Goal: Task Accomplishment & Management: Manage account settings

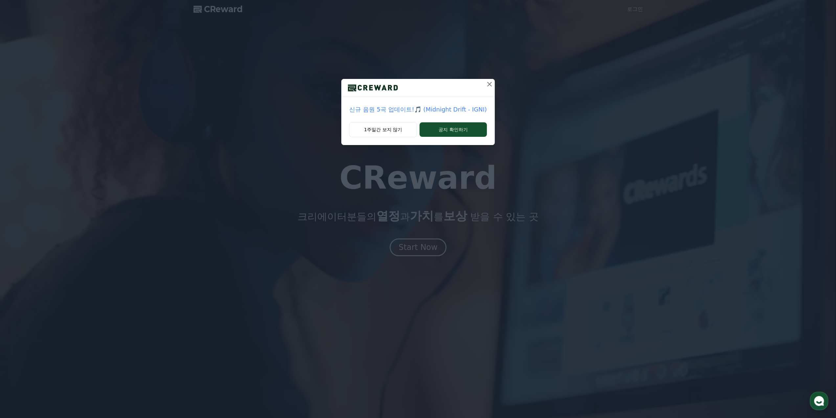
click at [490, 83] on icon at bounding box center [490, 84] width 8 height 8
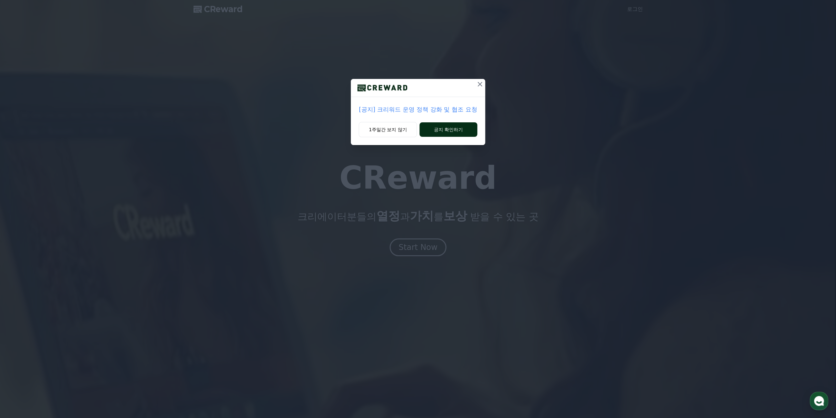
click at [458, 129] on button "공지 확인하기" at bounding box center [449, 129] width 58 height 14
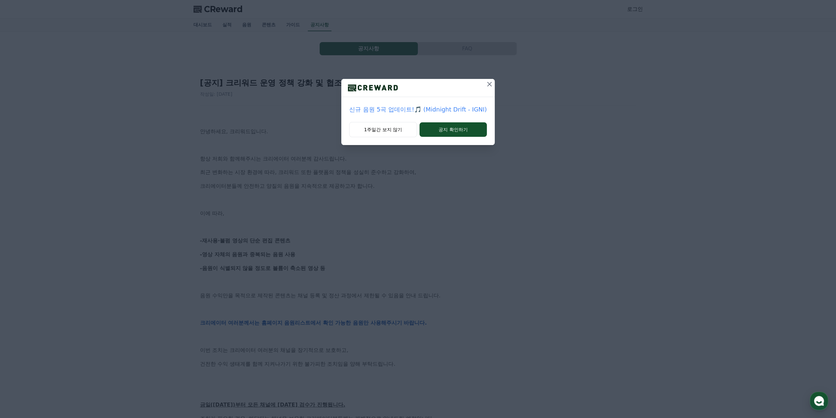
click at [488, 87] on icon at bounding box center [490, 84] width 8 height 8
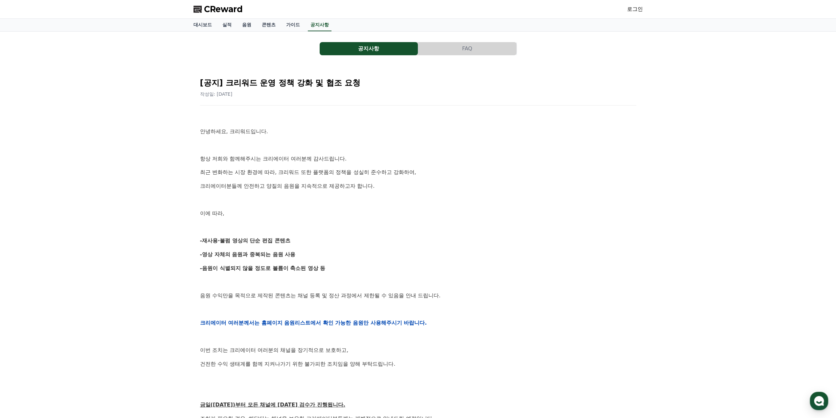
click at [216, 12] on span "CReward" at bounding box center [223, 9] width 39 height 11
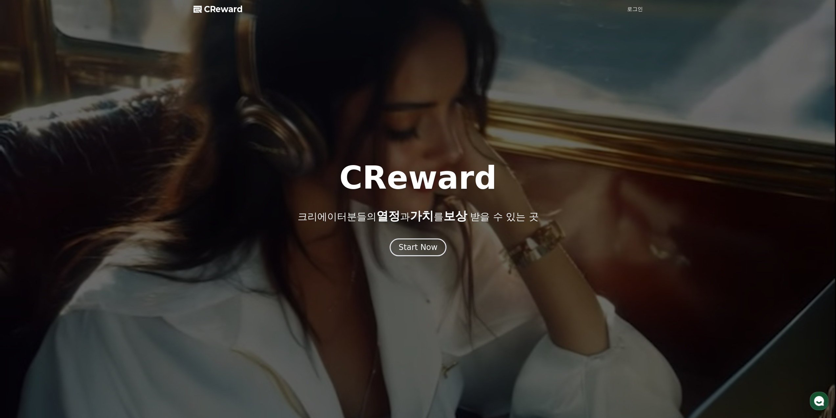
click at [636, 9] on link "로그인" at bounding box center [635, 9] width 16 height 8
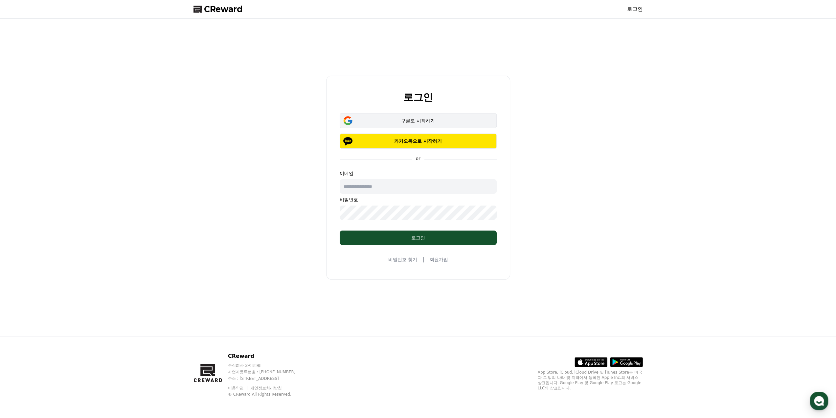
click at [422, 121] on div "구글로 시작하기" at bounding box center [418, 120] width 138 height 7
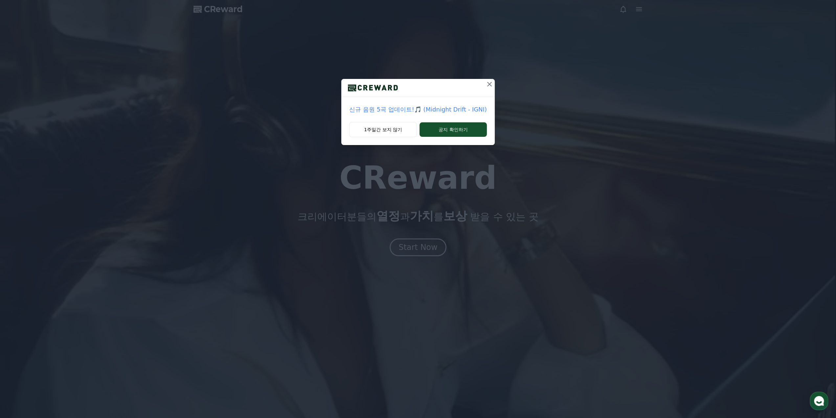
click at [488, 83] on icon at bounding box center [490, 84] width 8 height 8
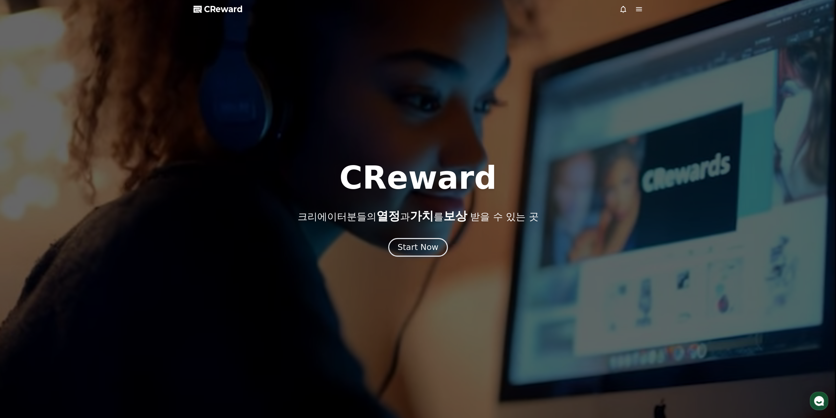
click at [411, 250] on div "Start Now" at bounding box center [418, 247] width 41 height 11
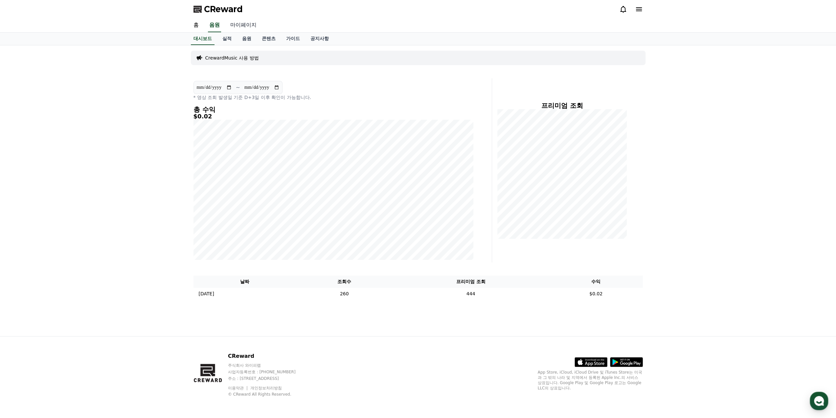
click at [244, 25] on link "마이페이지" at bounding box center [243, 25] width 37 height 14
select select "**********"
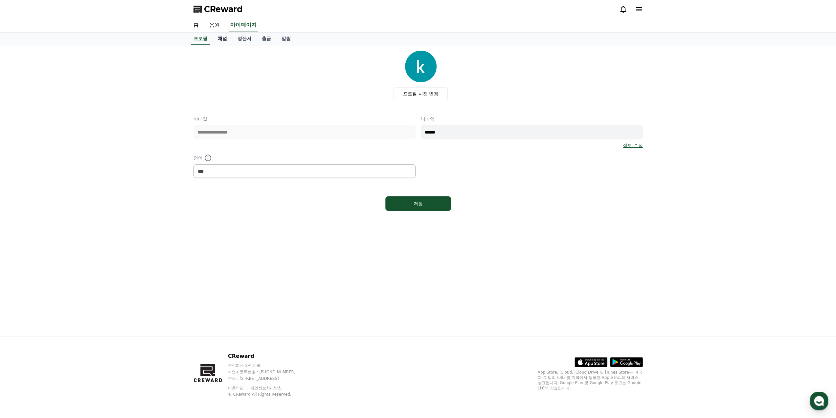
click at [225, 35] on link "채널" at bounding box center [223, 39] width 20 height 12
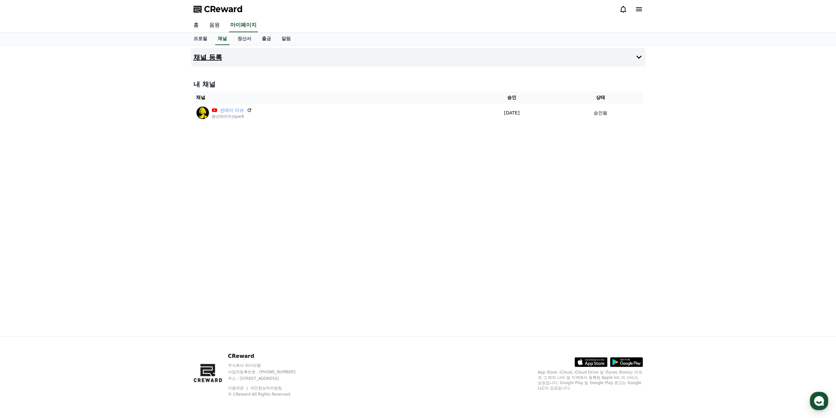
click at [207, 58] on h4 "채널 등록" at bounding box center [208, 57] width 29 height 7
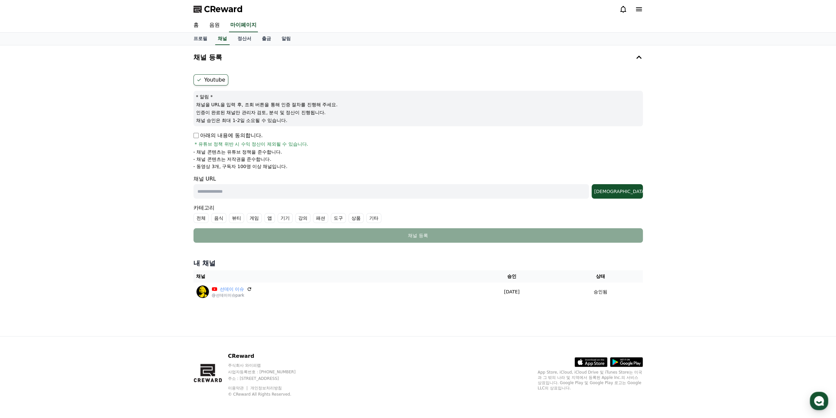
click at [212, 191] on input "text" at bounding box center [392, 191] width 396 height 14
click at [205, 191] on input "text" at bounding box center [392, 191] width 396 height 14
paste input "**********"
type input "**********"
click at [631, 192] on div "조회" at bounding box center [618, 191] width 46 height 7
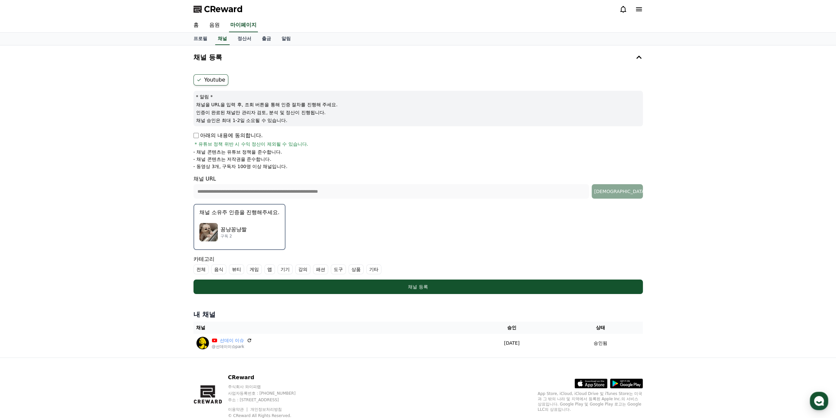
click at [206, 228] on img "button" at bounding box center [209, 232] width 18 height 18
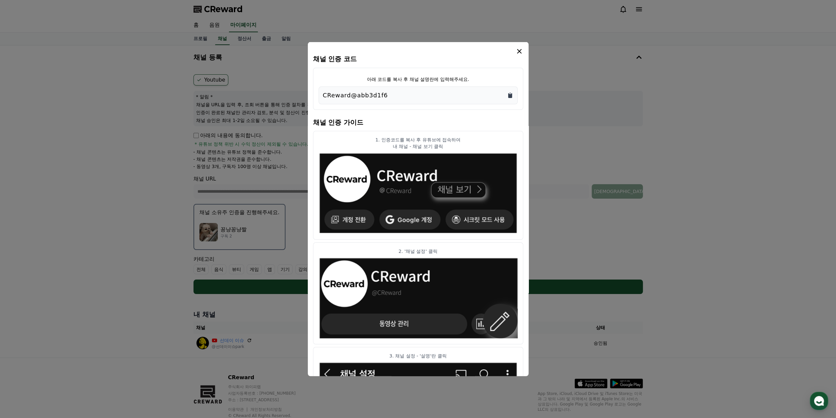
click at [509, 95] on icon "Copy to clipboard" at bounding box center [510, 95] width 4 height 5
click at [521, 51] on icon "modal" at bounding box center [520, 51] width 8 height 8
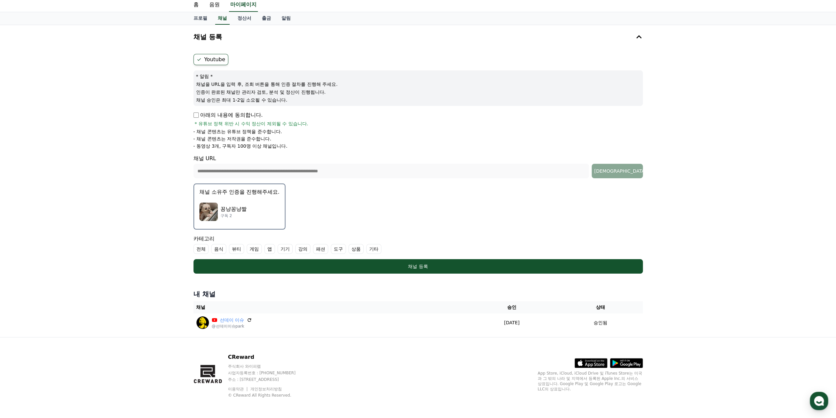
scroll to position [20, 0]
